Goal: Understand process/instructions: Learn how to perform a task or action

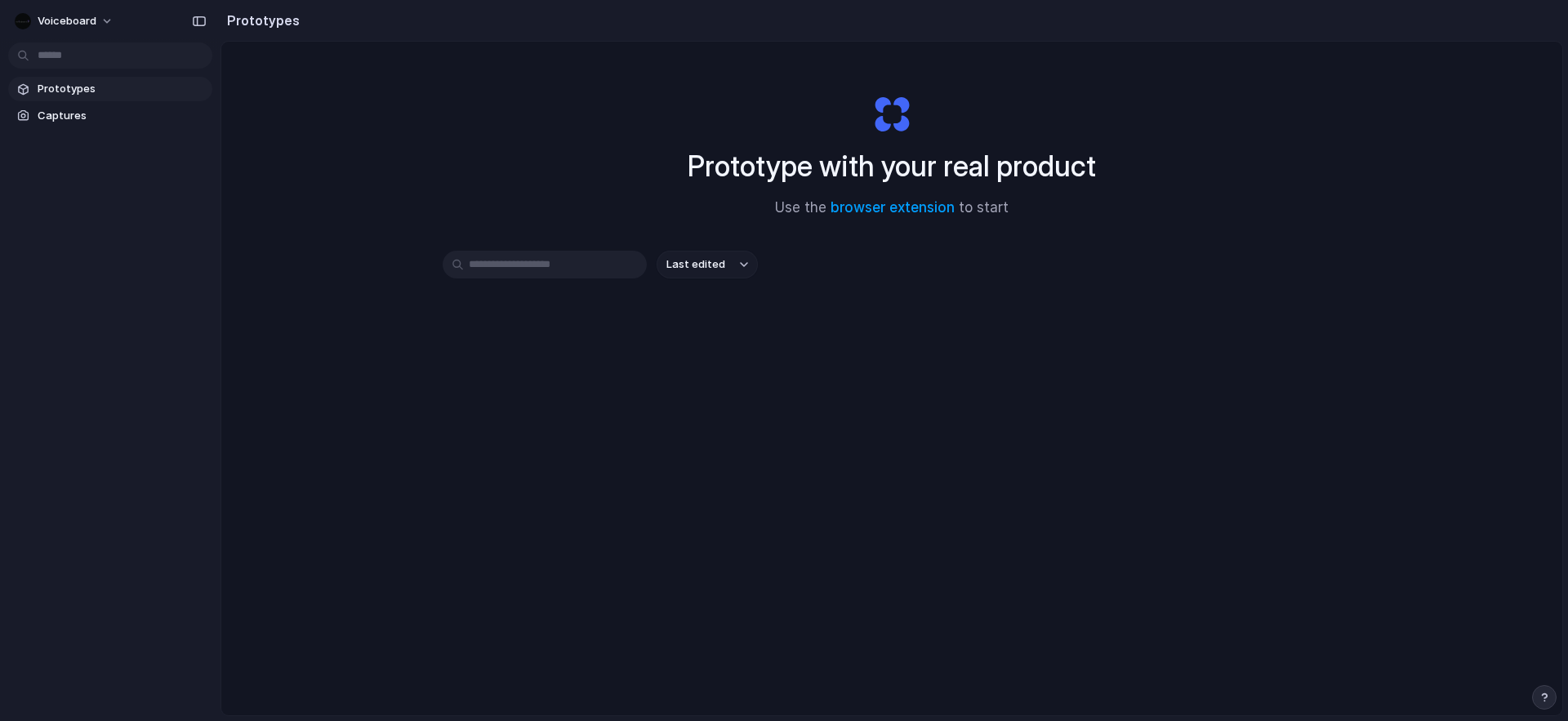
click at [611, 269] on input "text" at bounding box center [545, 264] width 204 height 28
click at [83, 90] on span "Prototypes" at bounding box center [121, 89] width 168 height 16
click at [911, 206] on link "browser extension" at bounding box center [892, 208] width 124 height 16
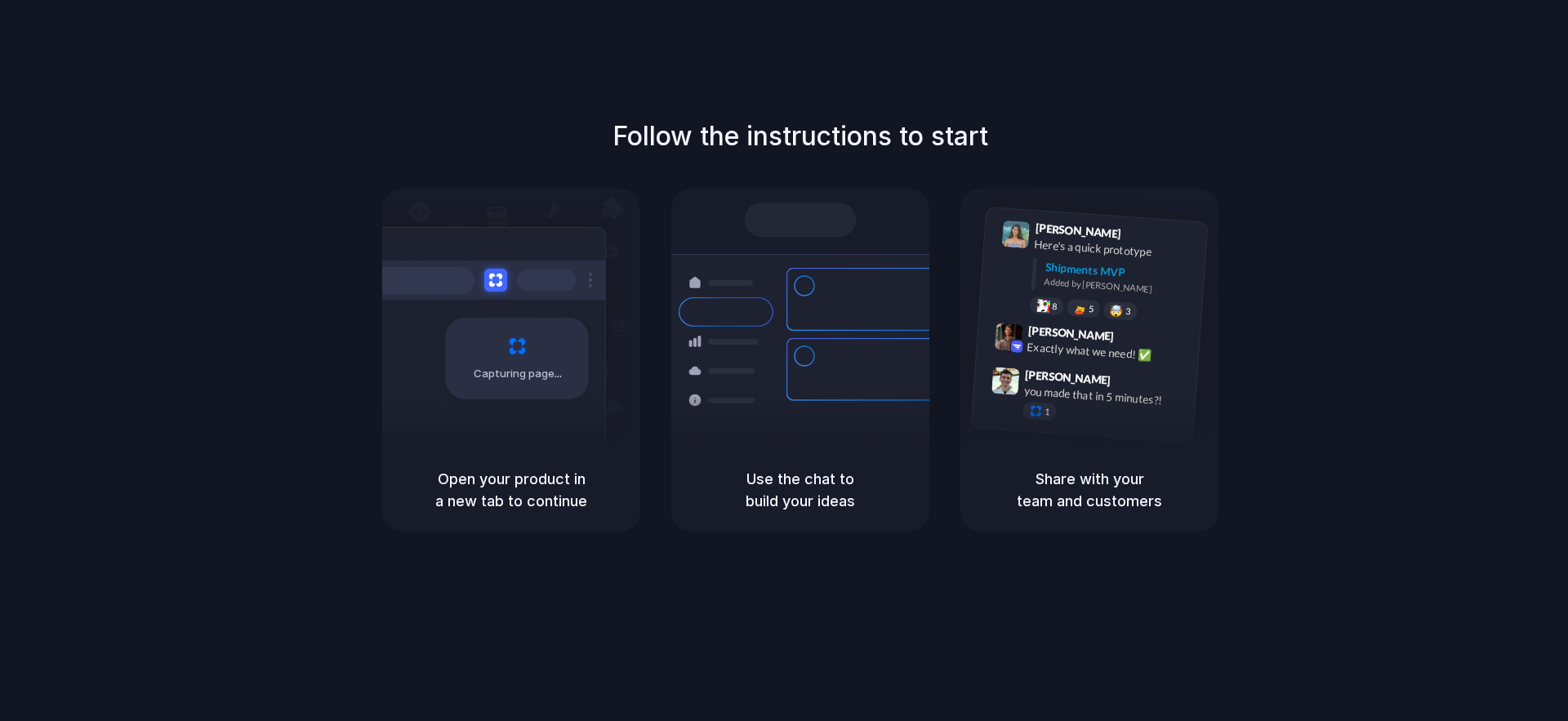
click at [1476, 71] on div "Follow the instructions to start Capturing page Open your product in a new tab …" at bounding box center [800, 377] width 1601 height 754
